Goal: Check status

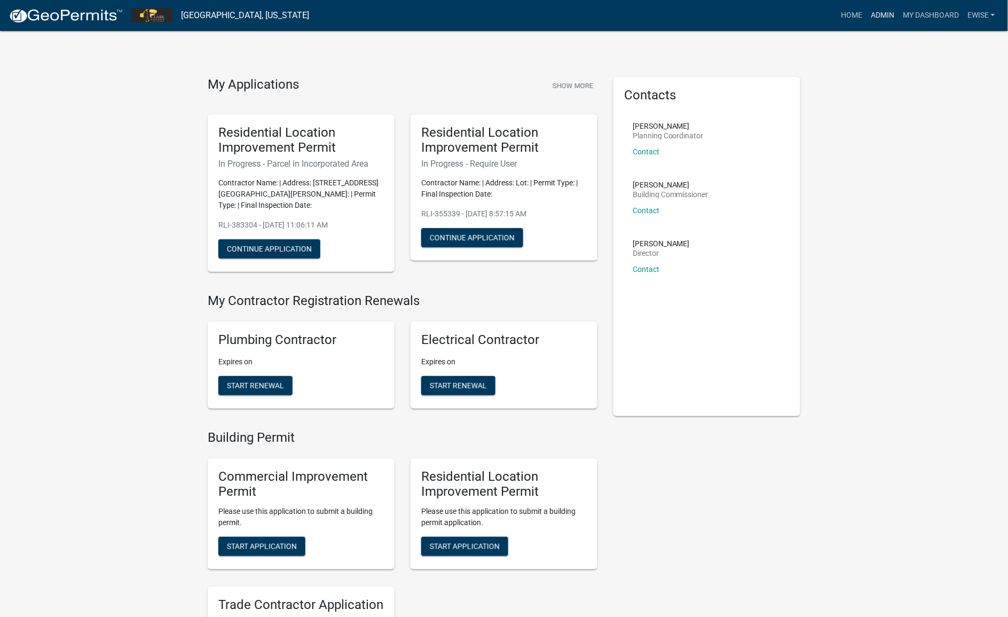
click at [875, 14] on link "Admin" at bounding box center [883, 15] width 32 height 20
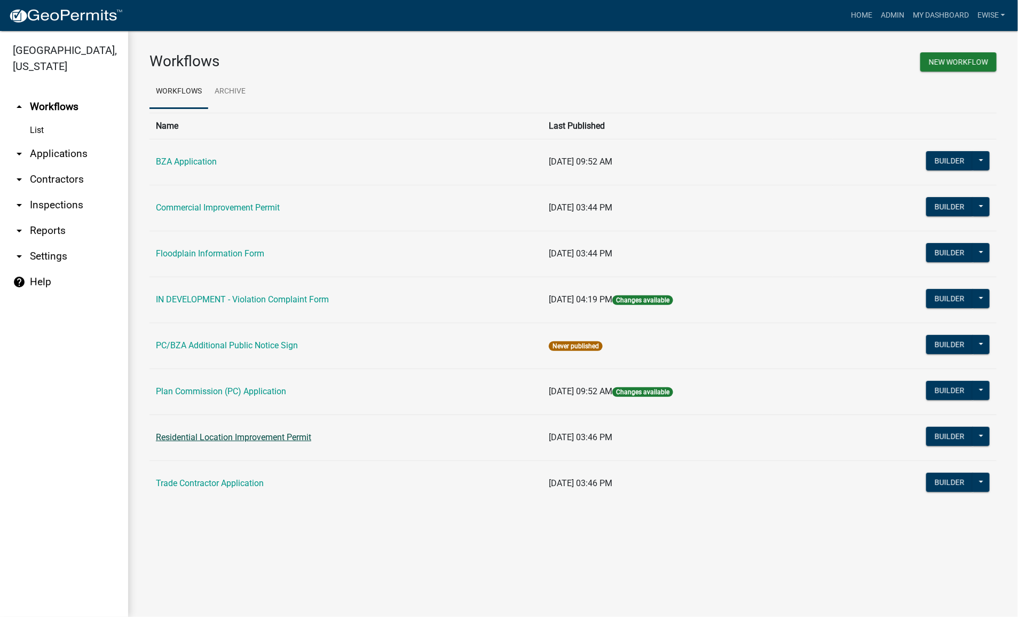
click at [209, 435] on link "Residential Location Improvement Permit" at bounding box center [233, 437] width 155 height 10
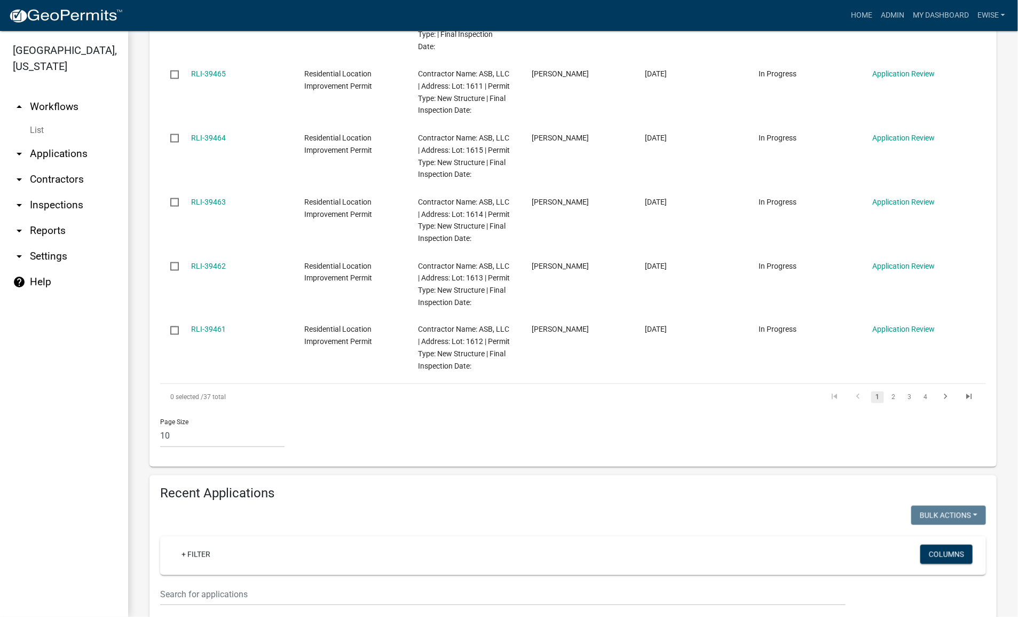
scroll to position [868, 0]
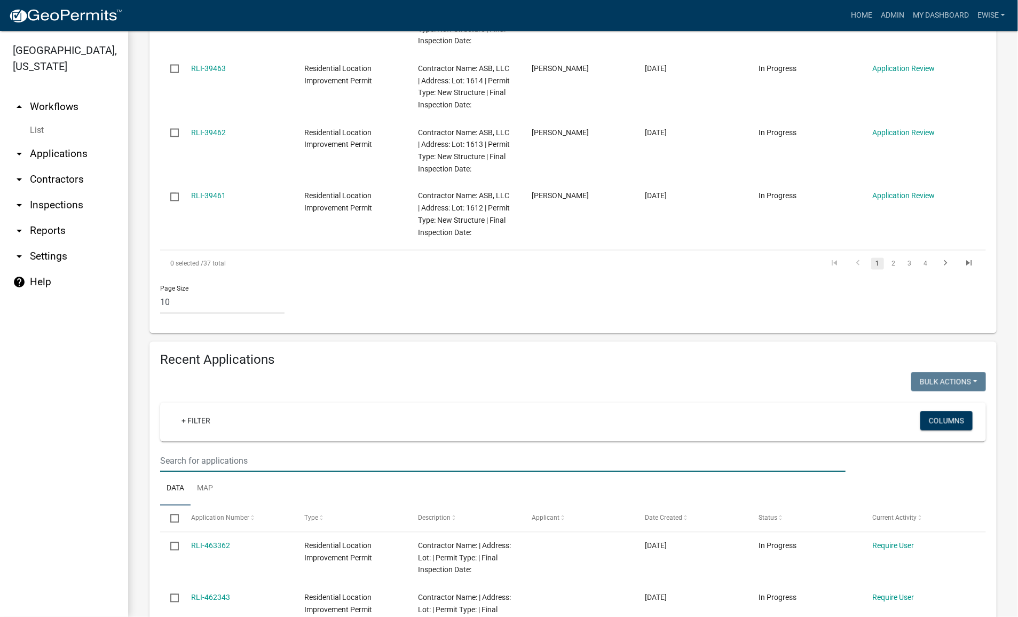
click at [275, 450] on input "text" at bounding box center [503, 461] width 686 height 22
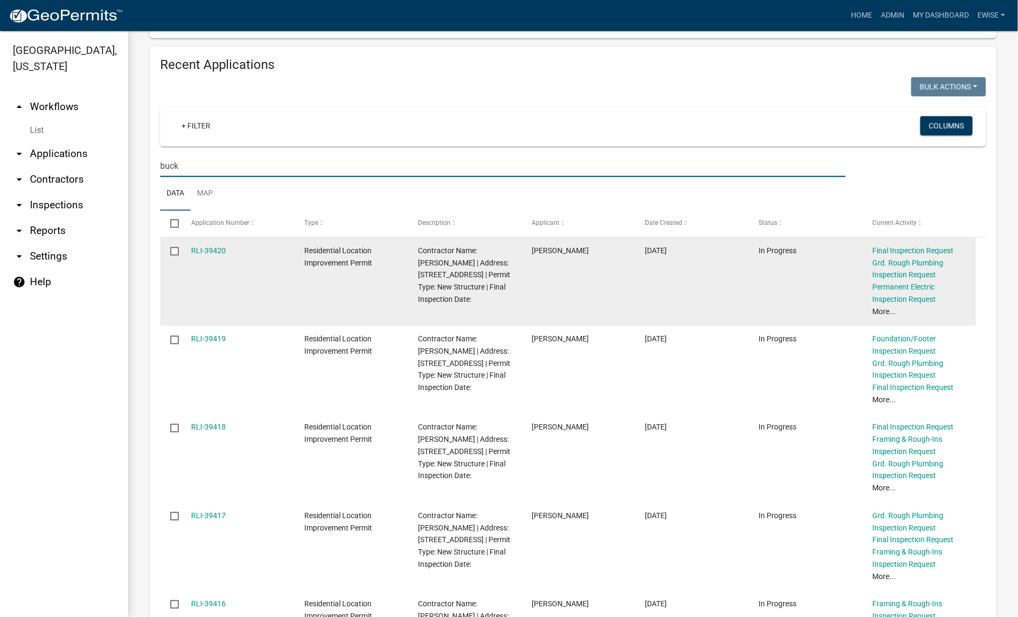
scroll to position [1135, 0]
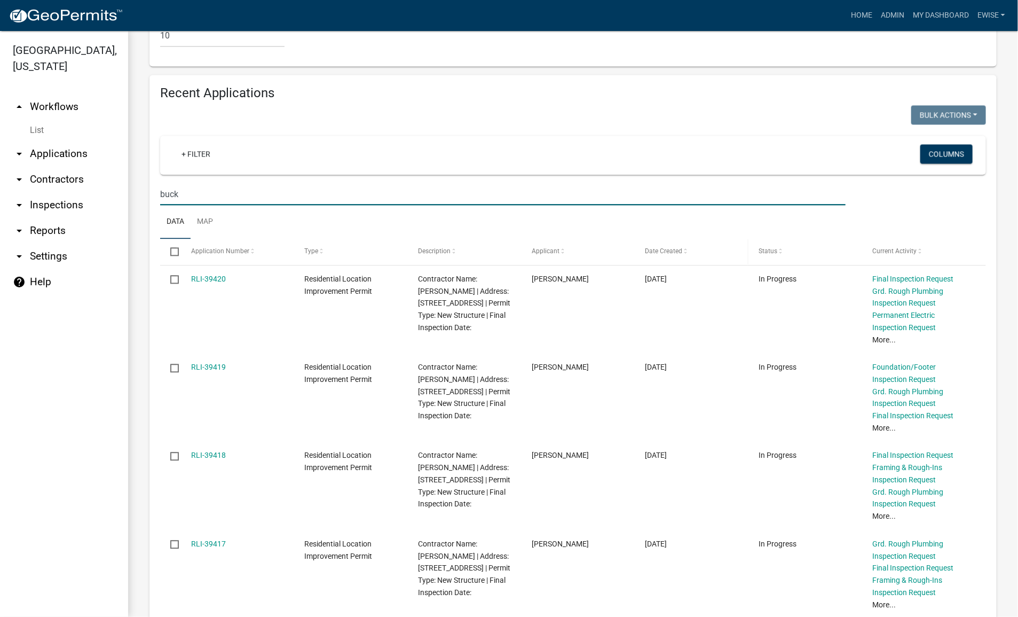
type input "buck"
click at [685, 248] on span at bounding box center [686, 251] width 6 height 7
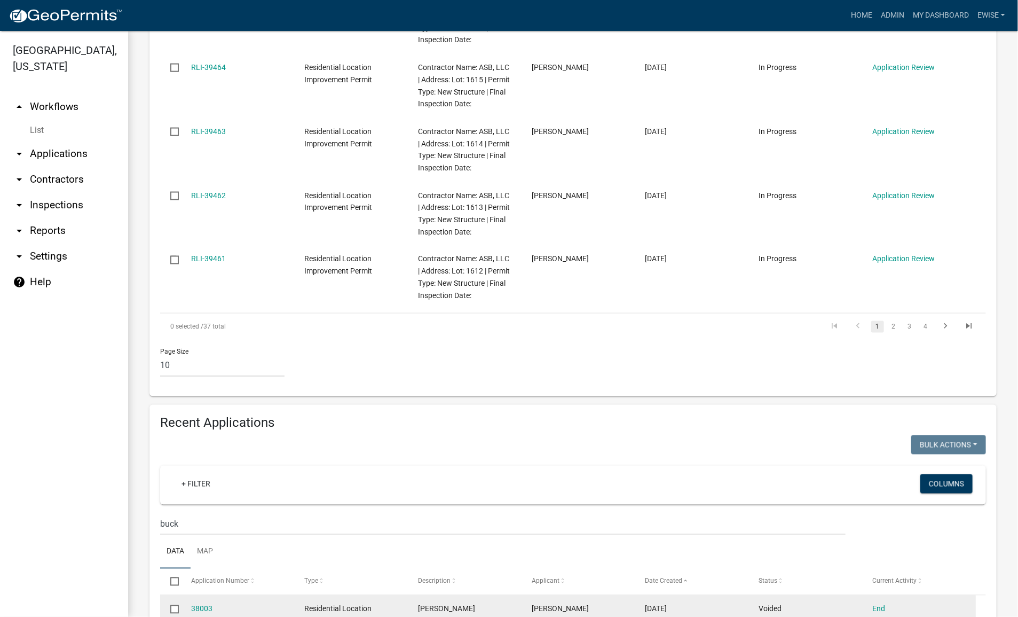
scroll to position [759, 0]
